Goal: Task Accomplishment & Management: Use online tool/utility

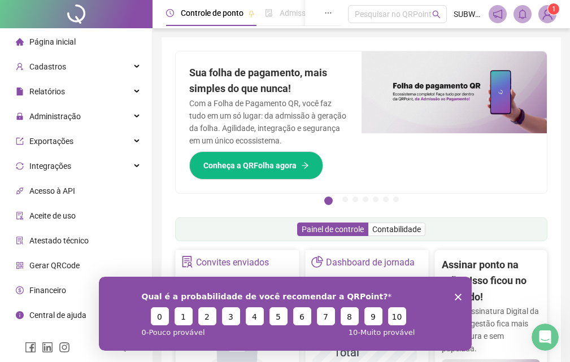
click at [455, 295] on icon "Encerrar pesquisa" at bounding box center [457, 296] width 7 height 7
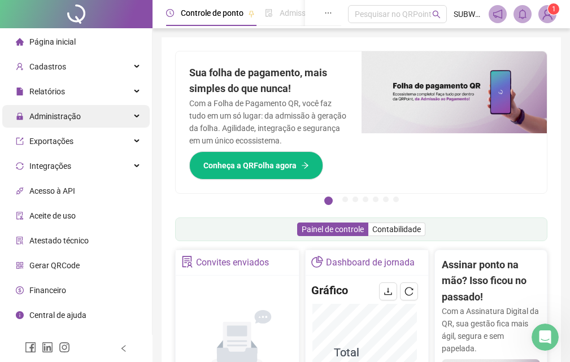
click at [129, 119] on div "Administração" at bounding box center [75, 116] width 147 height 23
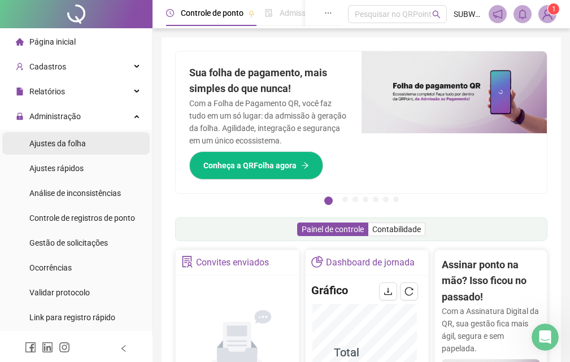
click at [82, 141] on span "Ajustes da folha" at bounding box center [57, 143] width 56 height 9
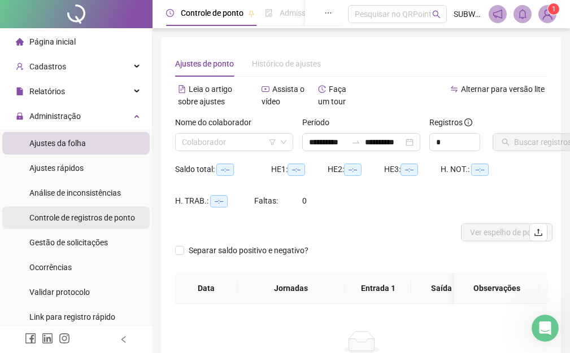
type input "**********"
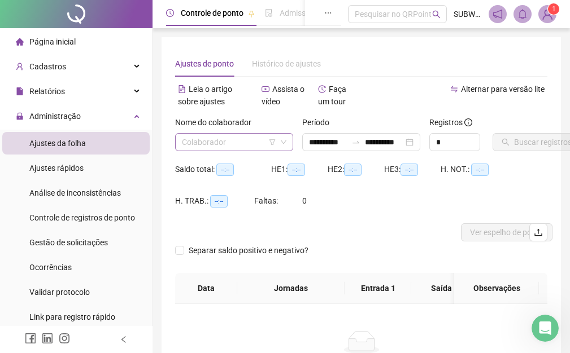
click at [204, 144] on input "search" at bounding box center [229, 142] width 94 height 17
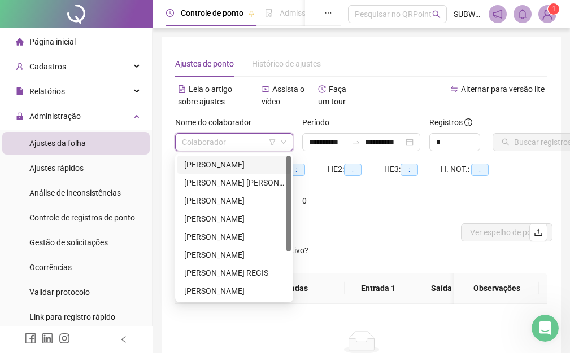
click at [210, 162] on div "ADRIANA NASCIMENTO SANTOS" at bounding box center [234, 165] width 100 height 12
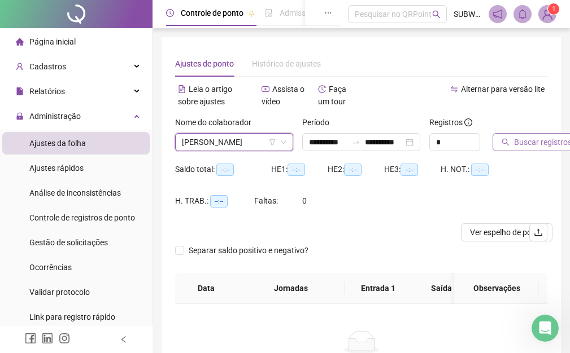
click at [555, 134] on button "Buscar registros" at bounding box center [536, 142] width 88 height 18
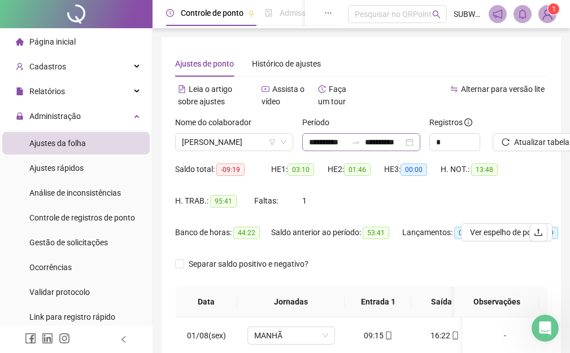
click at [364, 142] on div at bounding box center [356, 142] width 18 height 9
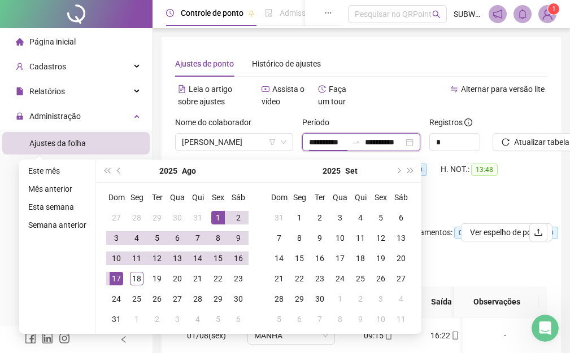
scroll to position [0, 2]
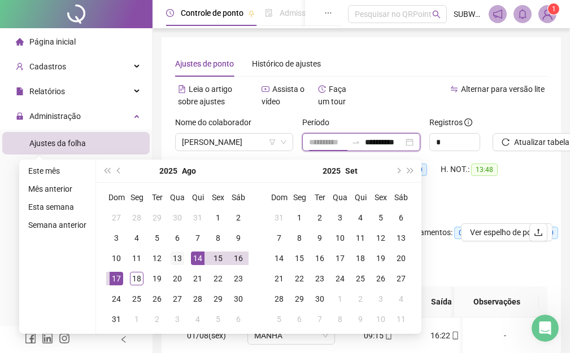
type input "**********"
click at [177, 256] on div "13" at bounding box center [178, 259] width 14 height 14
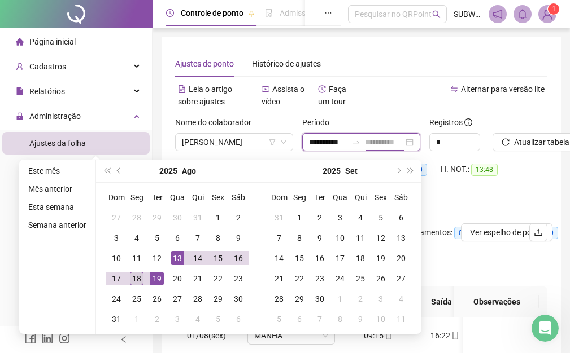
type input "**********"
click at [134, 281] on div "18" at bounding box center [137, 279] width 14 height 14
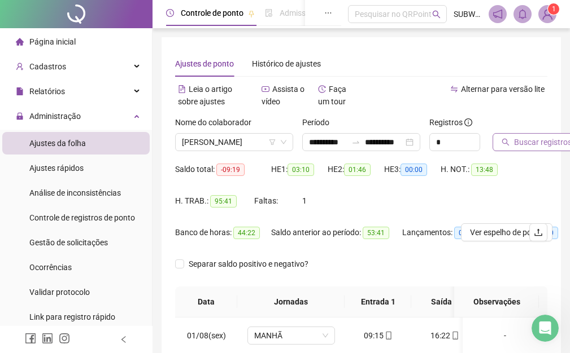
click at [539, 141] on span "Buscar registros" at bounding box center [543, 142] width 58 height 12
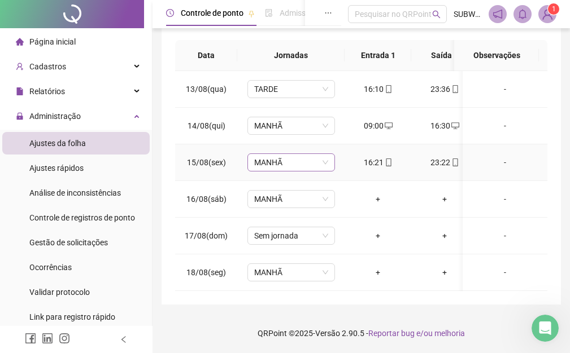
click at [288, 156] on span "MANHÃ" at bounding box center [291, 162] width 74 height 17
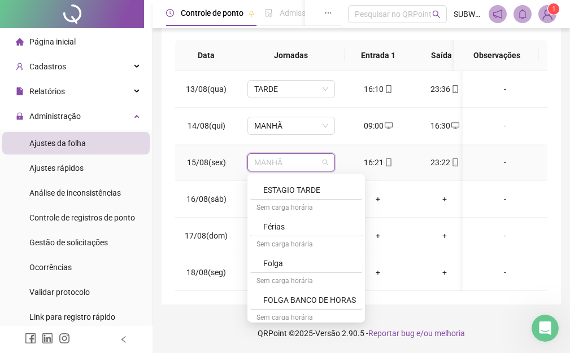
scroll to position [553, 0]
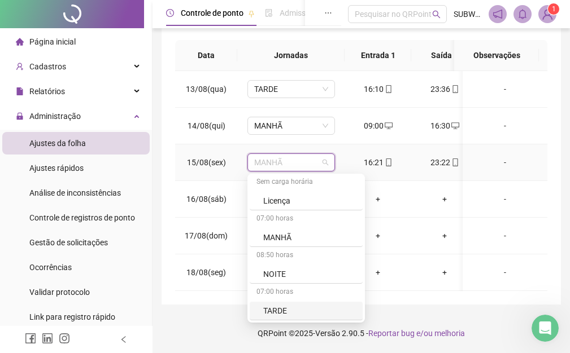
click at [329, 305] on div "TARDE" at bounding box center [309, 311] width 93 height 12
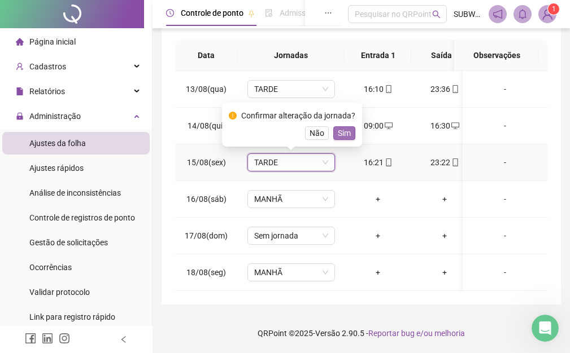
click at [344, 127] on span "Sim" at bounding box center [344, 133] width 13 height 12
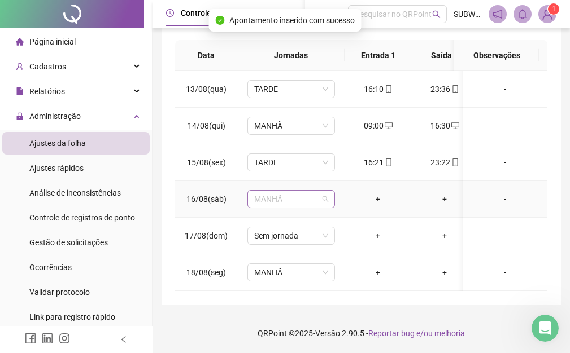
click at [304, 194] on span "MANHÃ" at bounding box center [291, 199] width 74 height 17
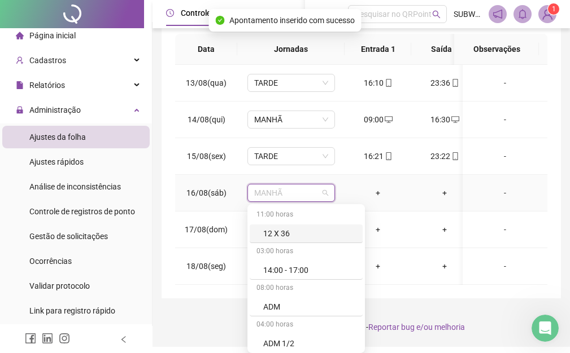
click at [305, 192] on span "MANHÃ" at bounding box center [291, 193] width 74 height 17
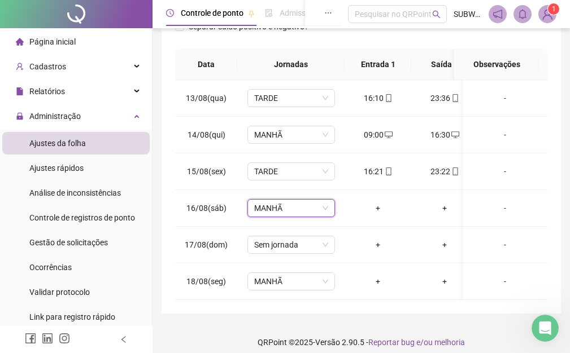
scroll to position [0, 0]
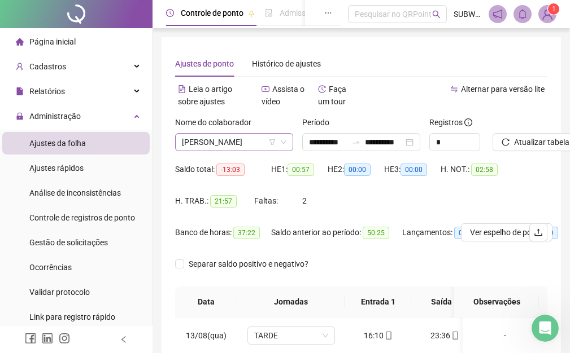
click at [227, 140] on span "ADRIANA NASCIMENTO SANTOS" at bounding box center [234, 142] width 104 height 17
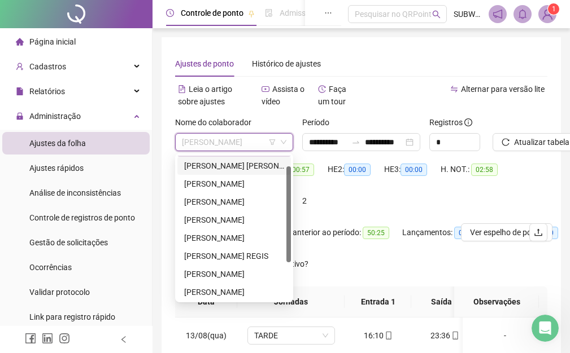
scroll to position [18, 0]
drag, startPoint x: 288, startPoint y: 182, endPoint x: 292, endPoint y: 194, distance: 12.5
click at [292, 194] on div "174548 283536 278715 ADRIANA NASCIMENTO SANTOS ALISSA FRANCINE PENELUC DAMASCEN…" at bounding box center [234, 228] width 118 height 149
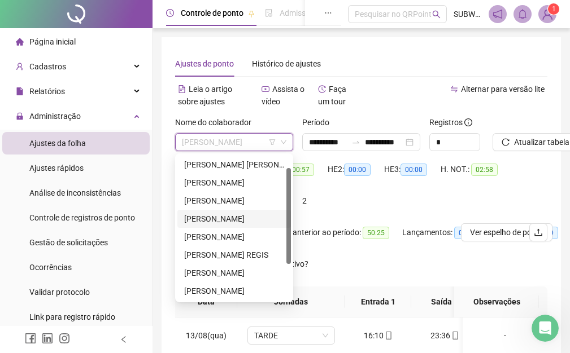
click at [242, 222] on div "ELMA CRUZ CELESTINO" at bounding box center [234, 219] width 100 height 12
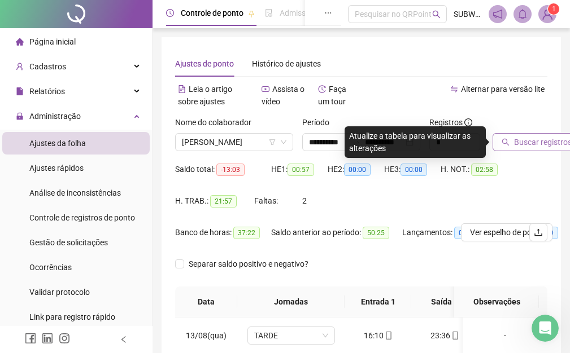
click at [518, 145] on span "Buscar registros" at bounding box center [543, 142] width 58 height 12
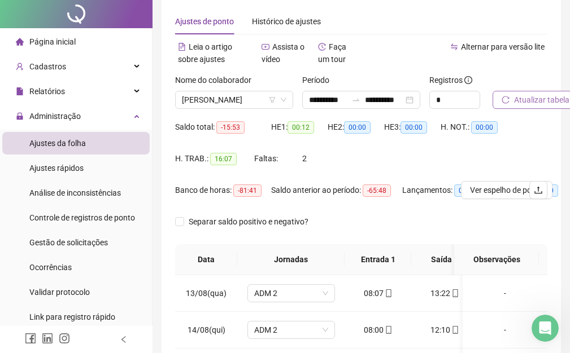
scroll to position [0, 0]
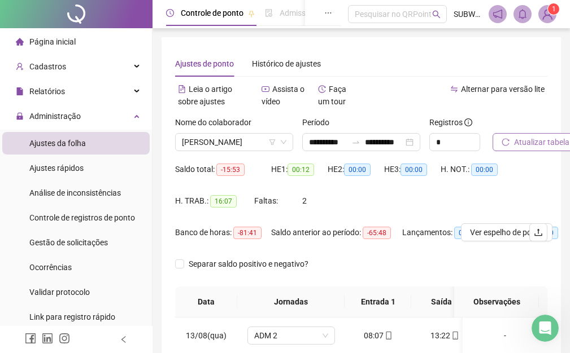
click at [527, 141] on span "Atualizar tabela" at bounding box center [541, 142] width 55 height 12
